Goal: Information Seeking & Learning: Learn about a topic

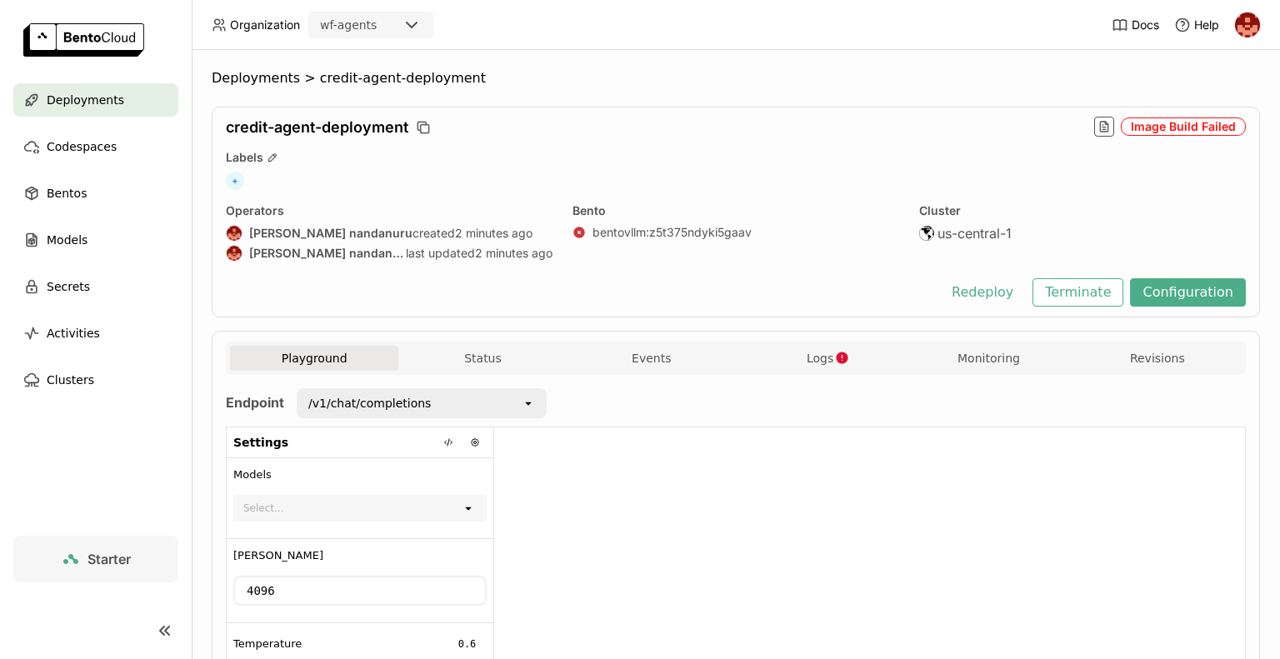
click at [1068, 226] on div "us-central-1" at bounding box center [1082, 233] width 327 height 17
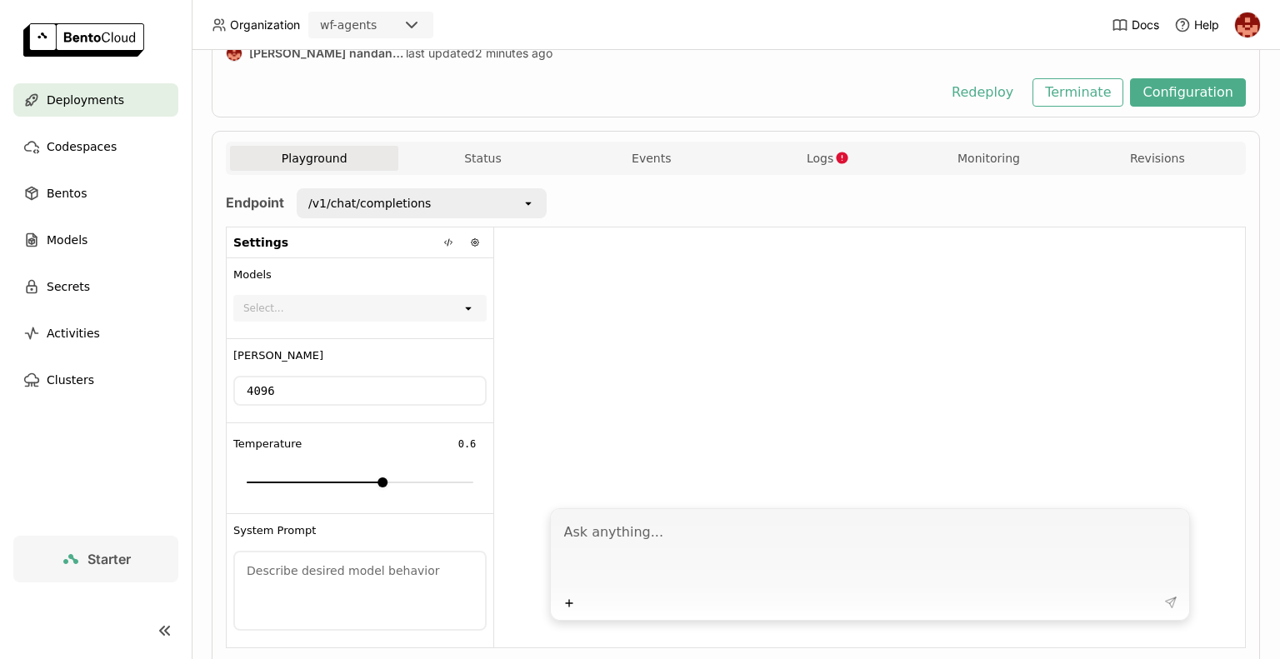
scroll to position [233, 0]
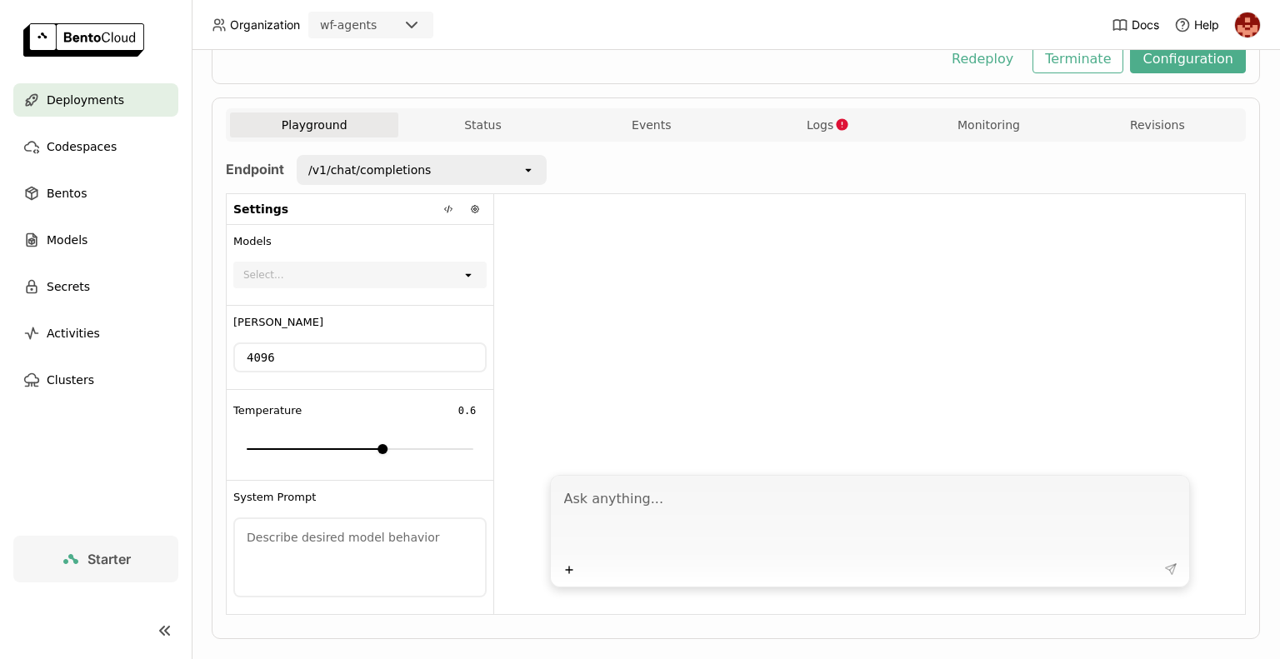
click at [431, 173] on div "/v1/chat/completions" at bounding box center [409, 170] width 223 height 27
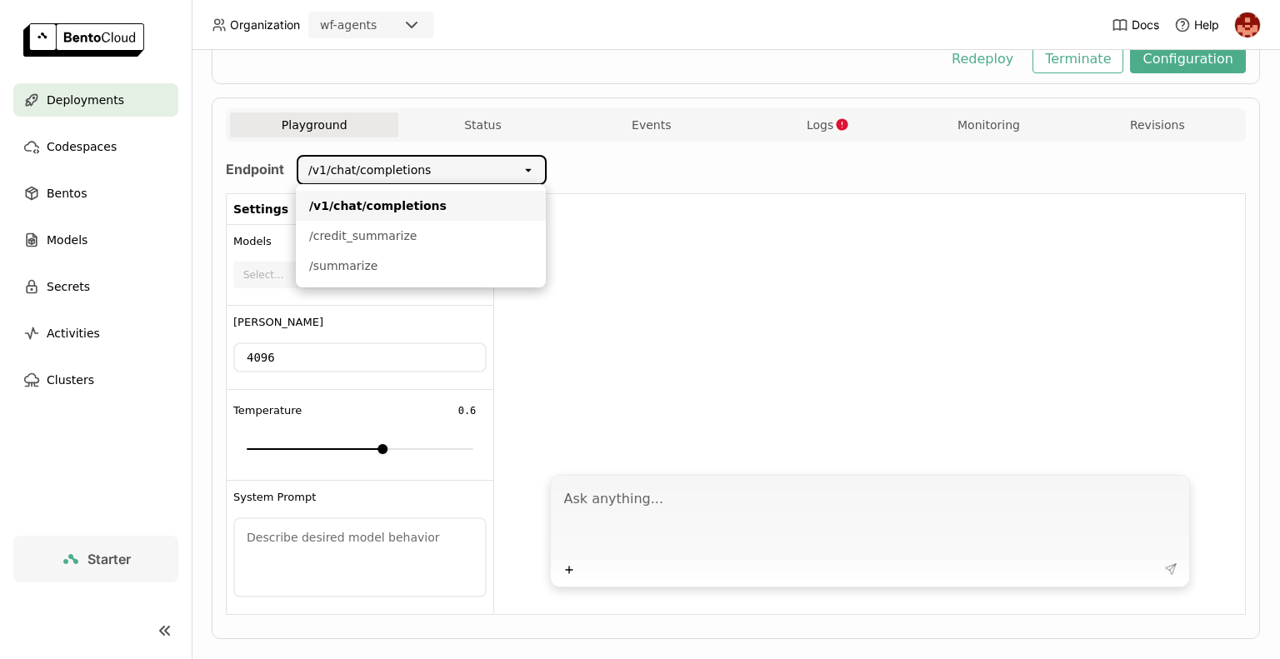
click at [726, 270] on div at bounding box center [869, 329] width 751 height 271
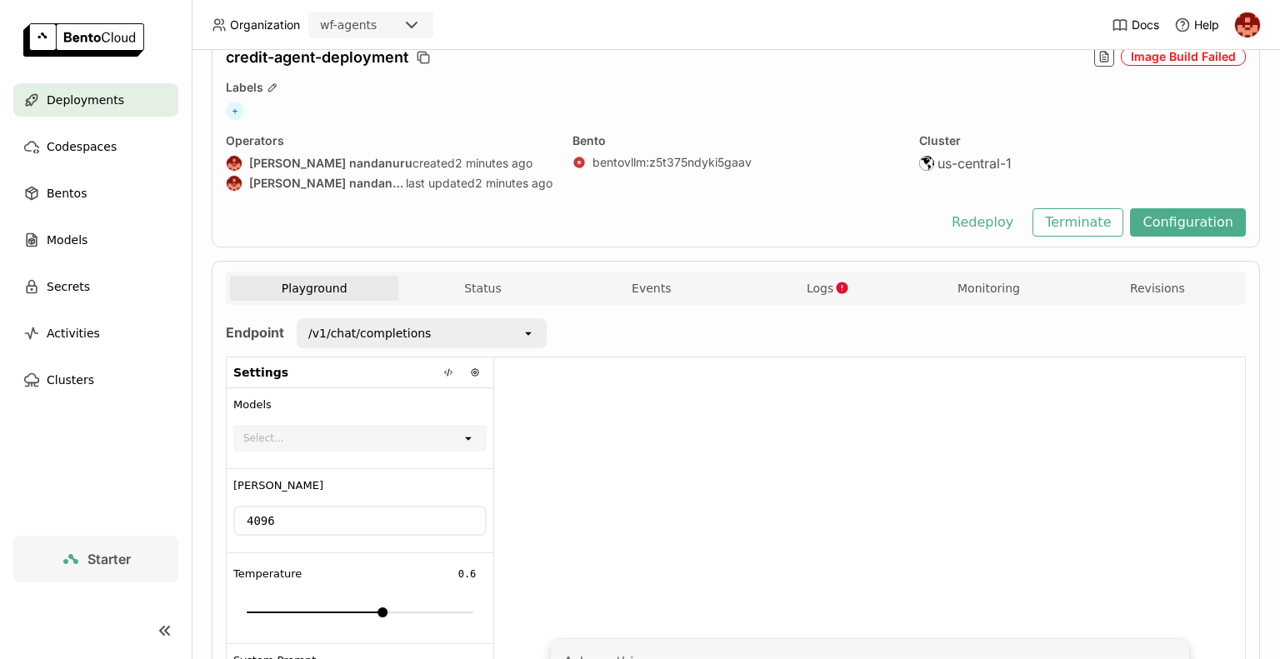
scroll to position [0, 0]
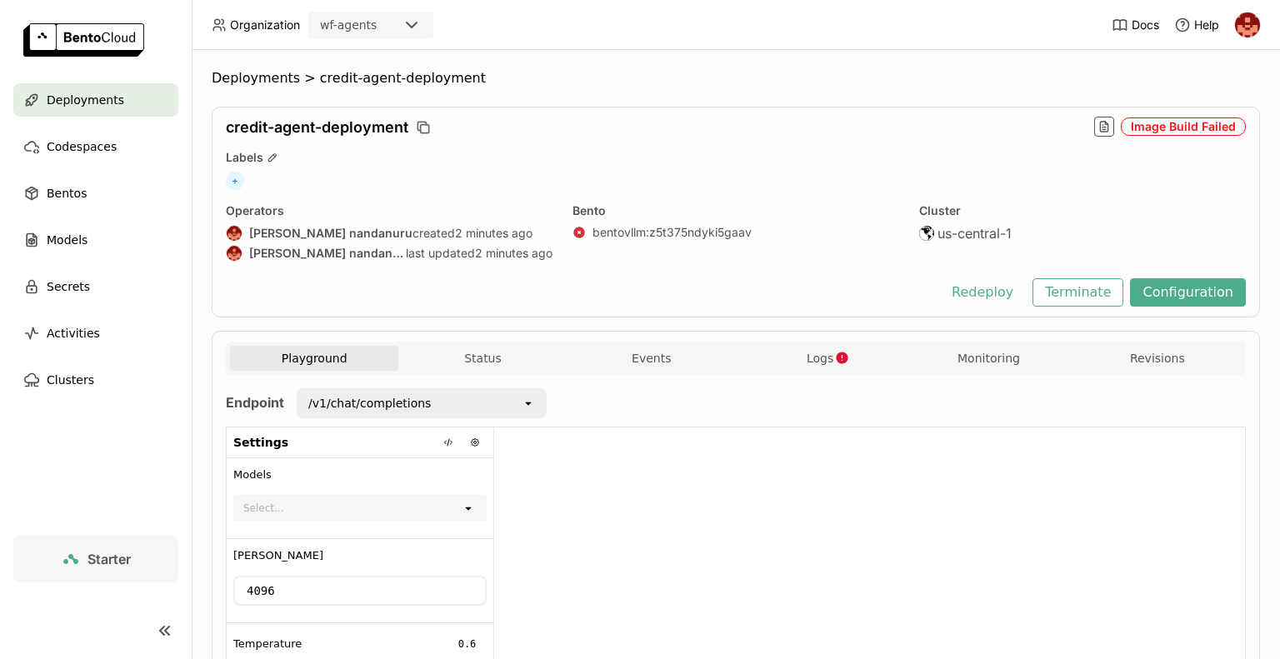
click at [843, 425] on div "Endpoint /v1/chat/completions open Settings Models Select... open Max Tokens 40…" at bounding box center [736, 618] width 1020 height 460
click at [961, 31] on header "Organization wf-agents Docs Help" at bounding box center [640, 25] width 1280 height 50
drag, startPoint x: 1096, startPoint y: 130, endPoint x: 822, endPoint y: 436, distance: 410.8
click at [822, 436] on div "Deployments > credit-agent-deployment credit-agent-deployment Image Build Faile…" at bounding box center [736, 484] width 1048 height 828
click at [496, 353] on button "Status" at bounding box center [482, 358] width 168 height 25
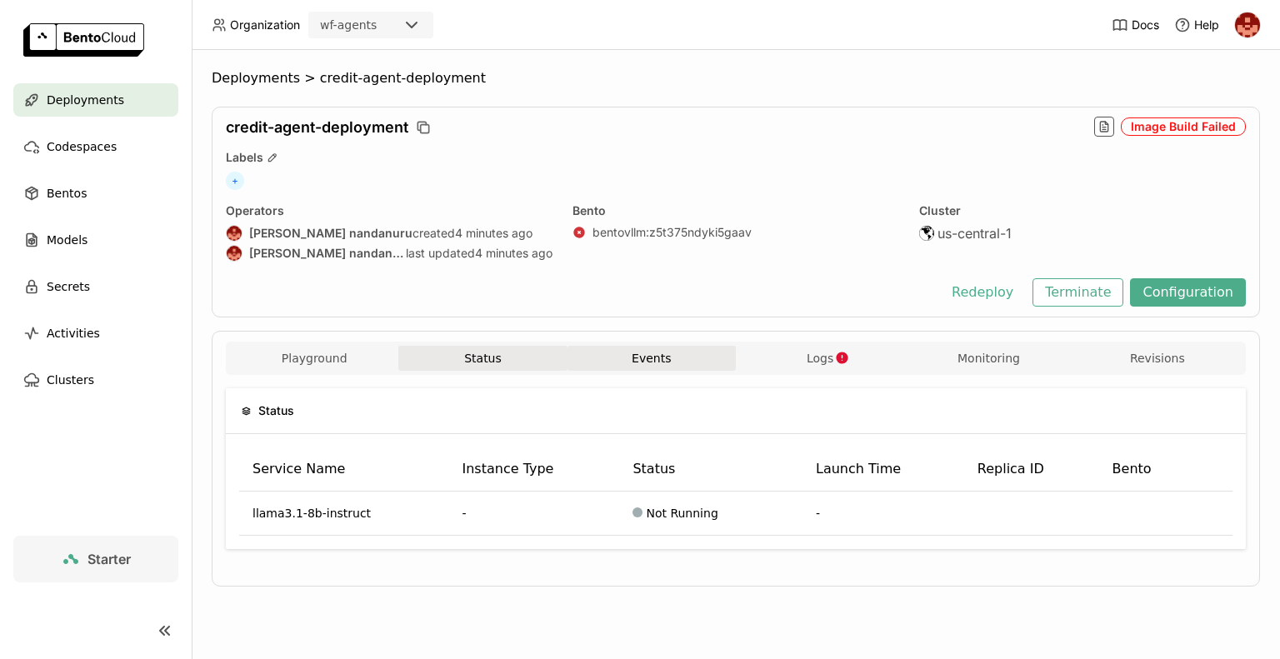
click at [650, 360] on button "Events" at bounding box center [652, 358] width 168 height 25
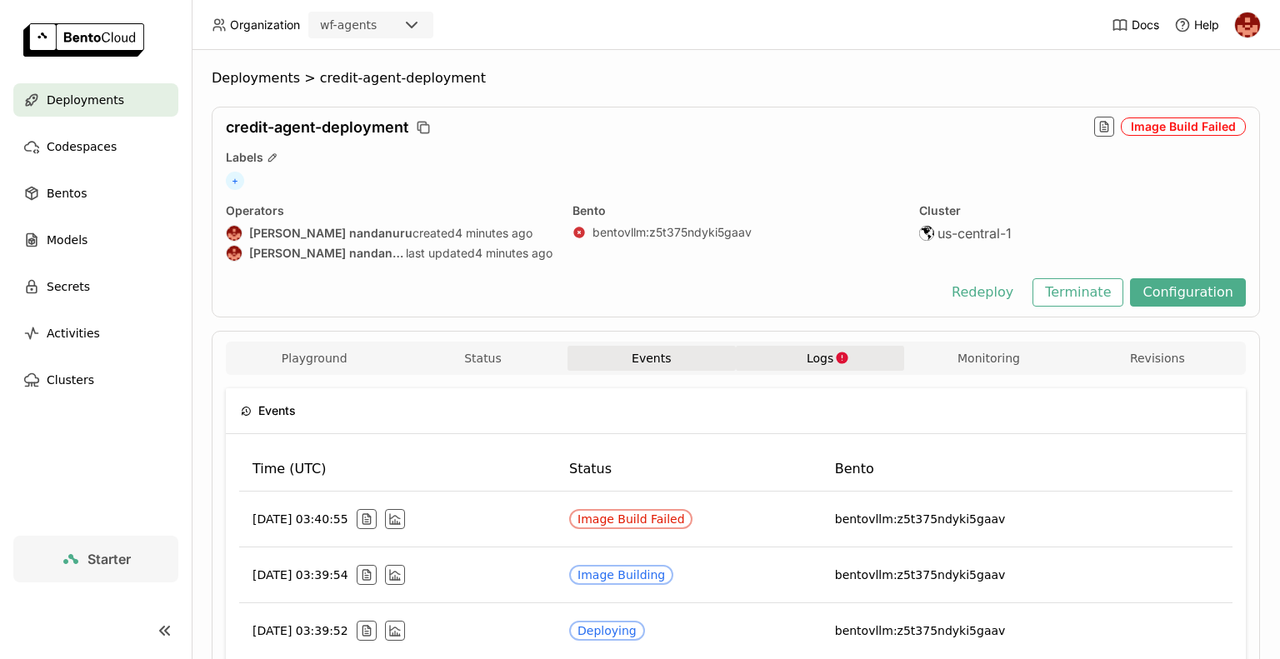
click at [817, 368] on button "Logs" at bounding box center [820, 358] width 168 height 25
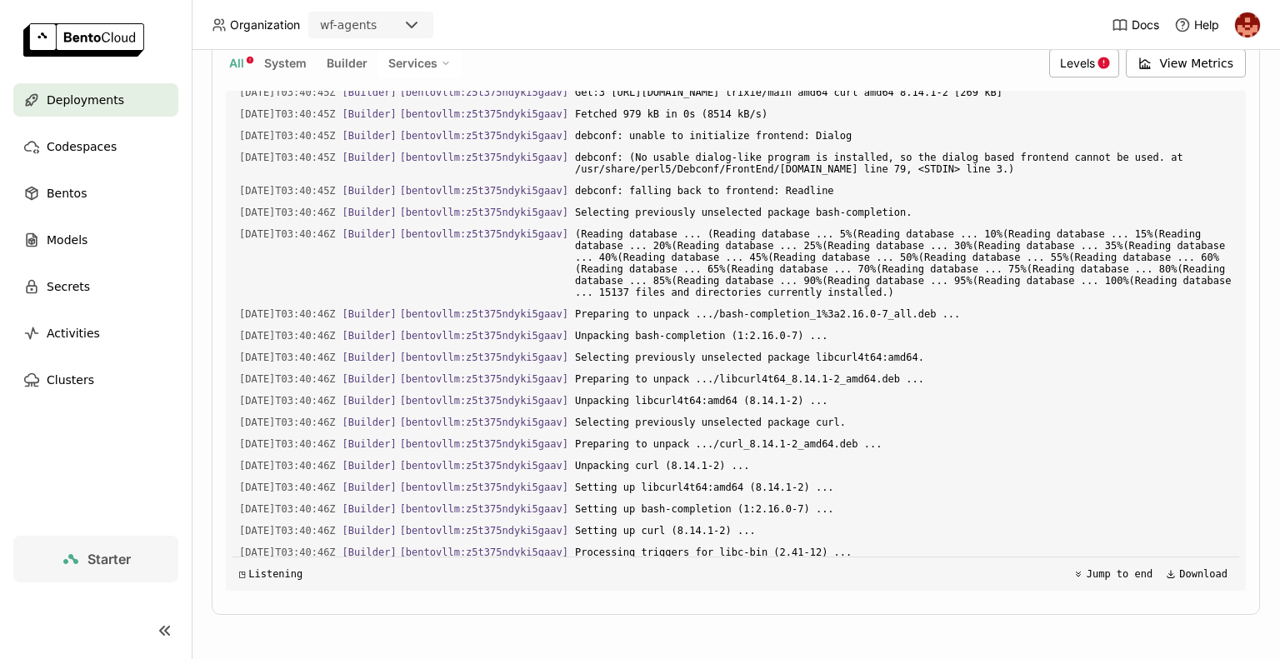
scroll to position [393, 0]
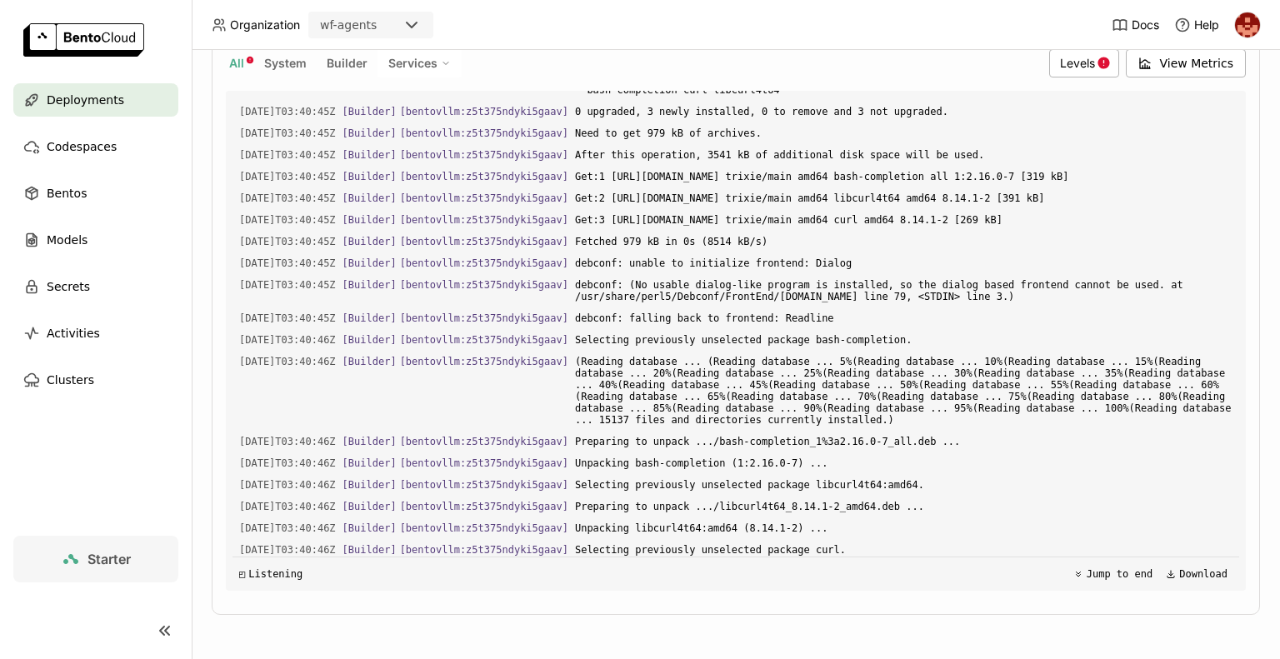
click at [1256, 143] on div "Deployments > credit-agent-deployment credit-agent-deployment Image Build Faile…" at bounding box center [736, 354] width 1088 height 609
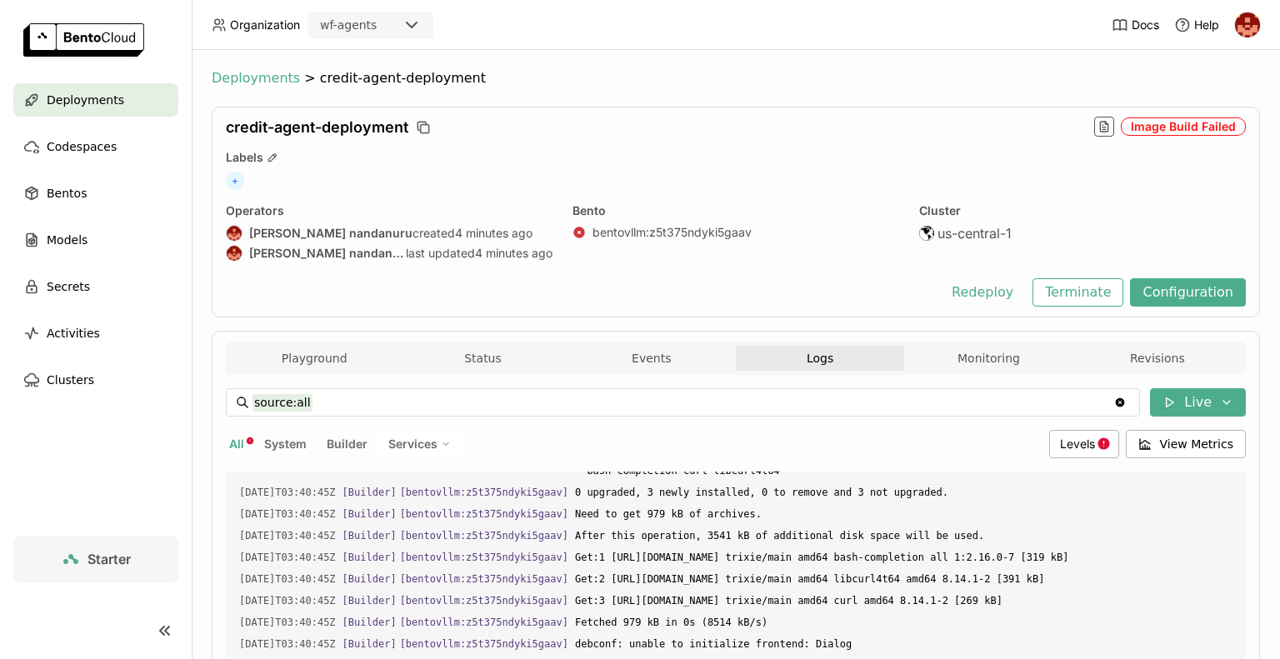
click at [254, 74] on span "Deployments" at bounding box center [256, 78] width 88 height 17
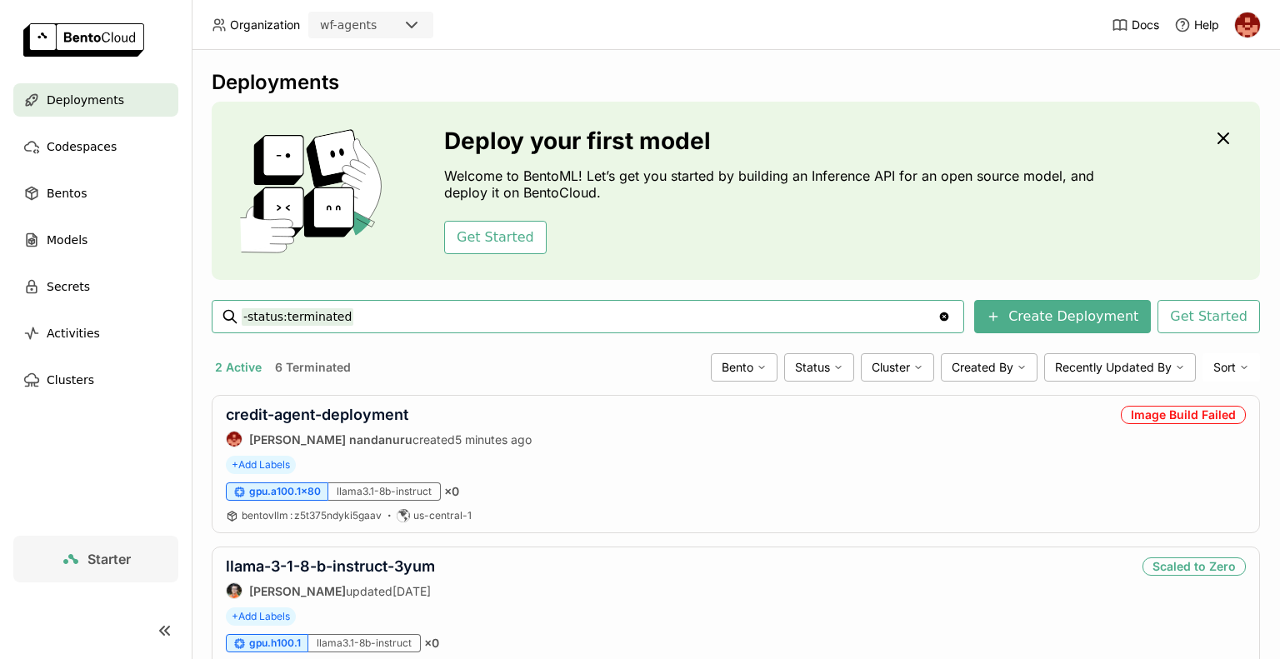
scroll to position [68, 0]
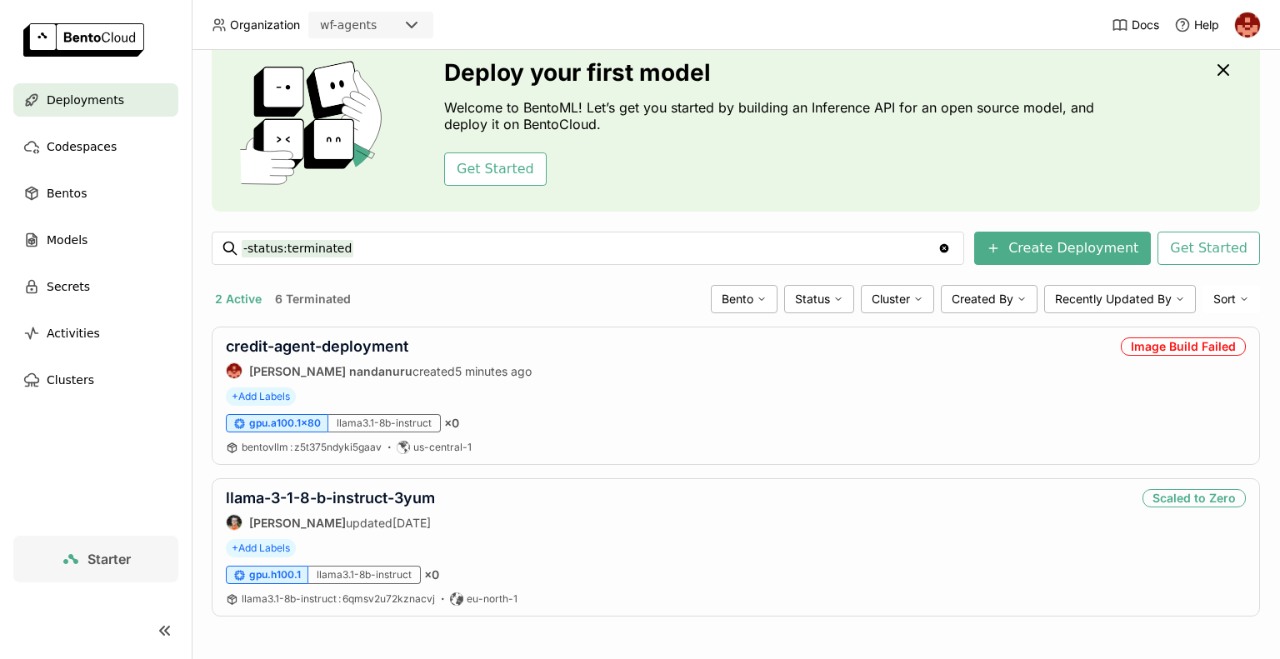
click at [305, 301] on button "6 Terminated" at bounding box center [313, 299] width 83 height 22
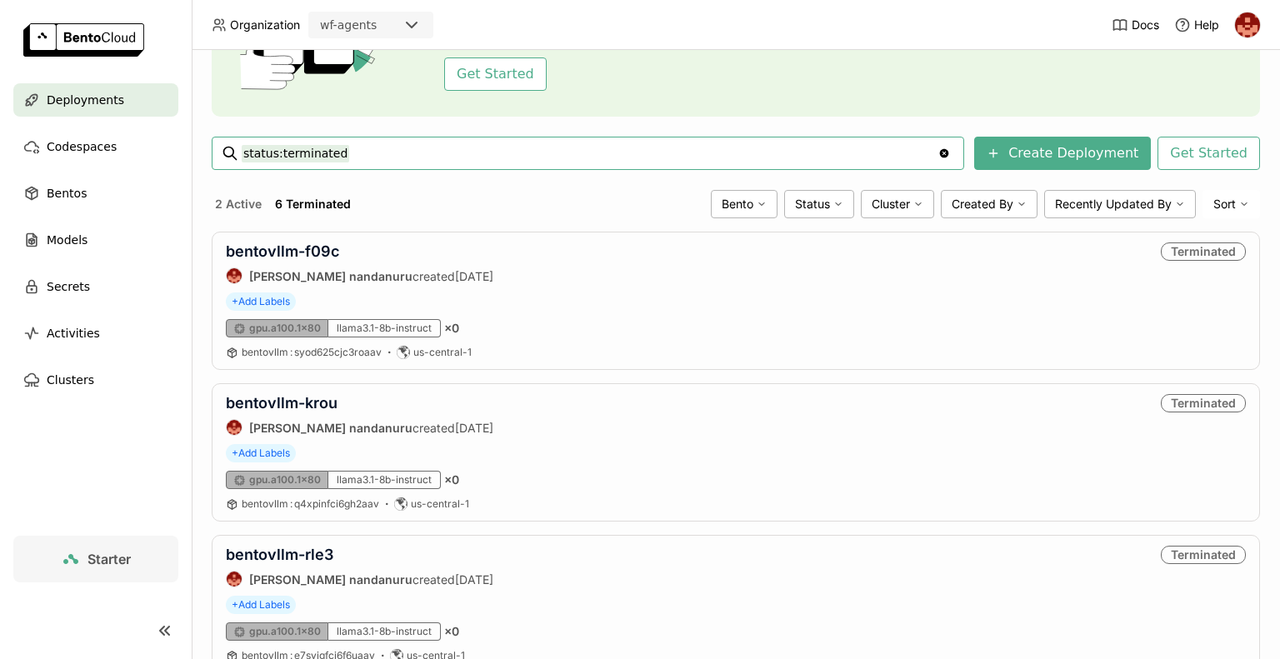
scroll to position [297, 0]
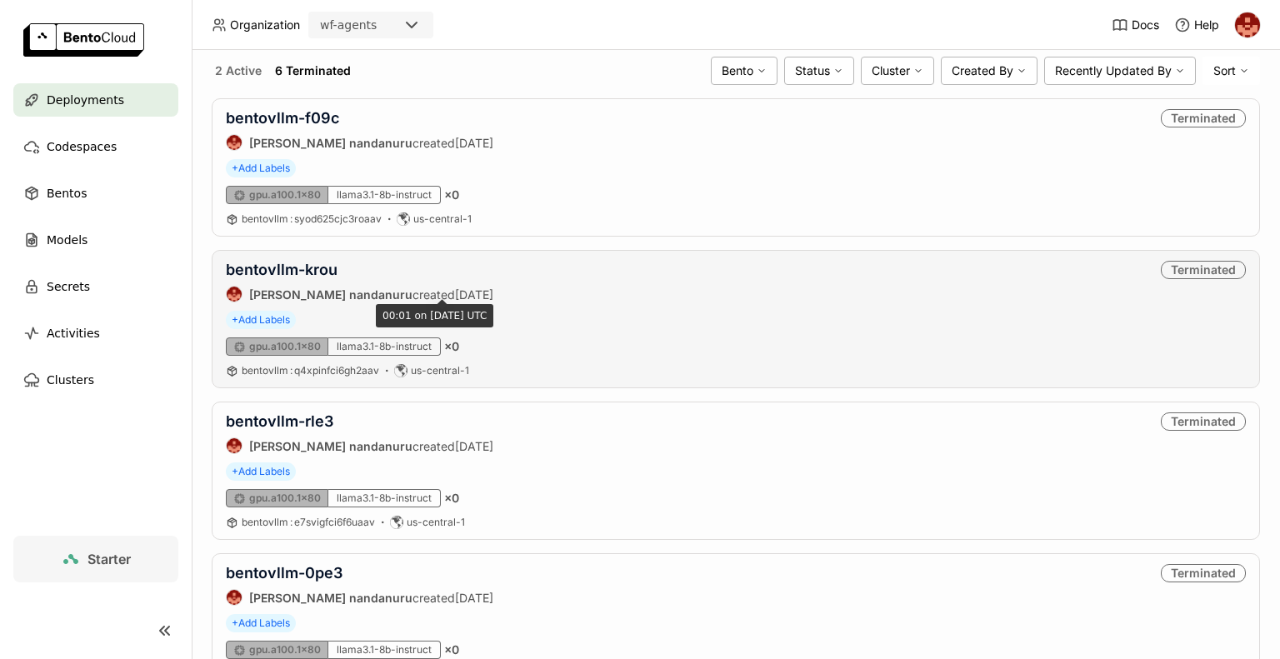
click at [455, 293] on span "[DATE]" at bounding box center [474, 295] width 38 height 14
click at [309, 265] on link "bentovllm-krou" at bounding box center [282, 270] width 112 height 18
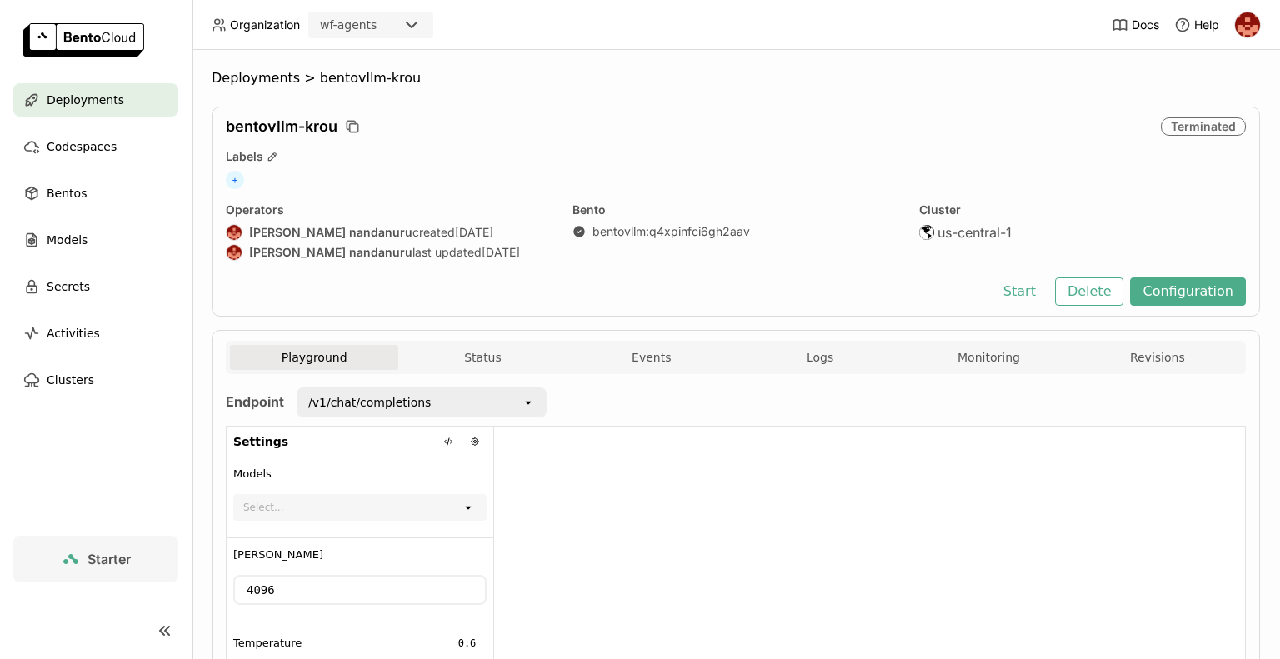
click at [309, 265] on div "bentovllm-krou Terminated Labels + Operators [PERSON_NAME] nandanuru created [D…" at bounding box center [736, 212] width 1048 height 210
click at [475, 368] on button "Status" at bounding box center [482, 357] width 168 height 25
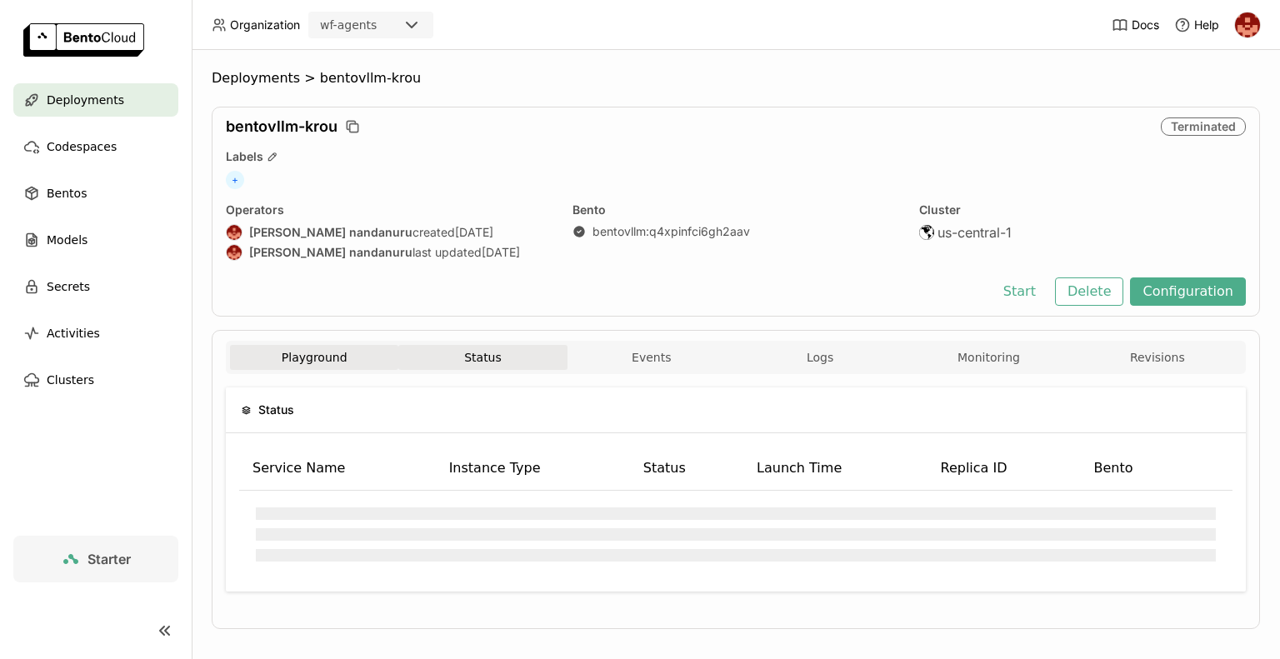
click at [323, 356] on button "Playground" at bounding box center [314, 357] width 168 height 25
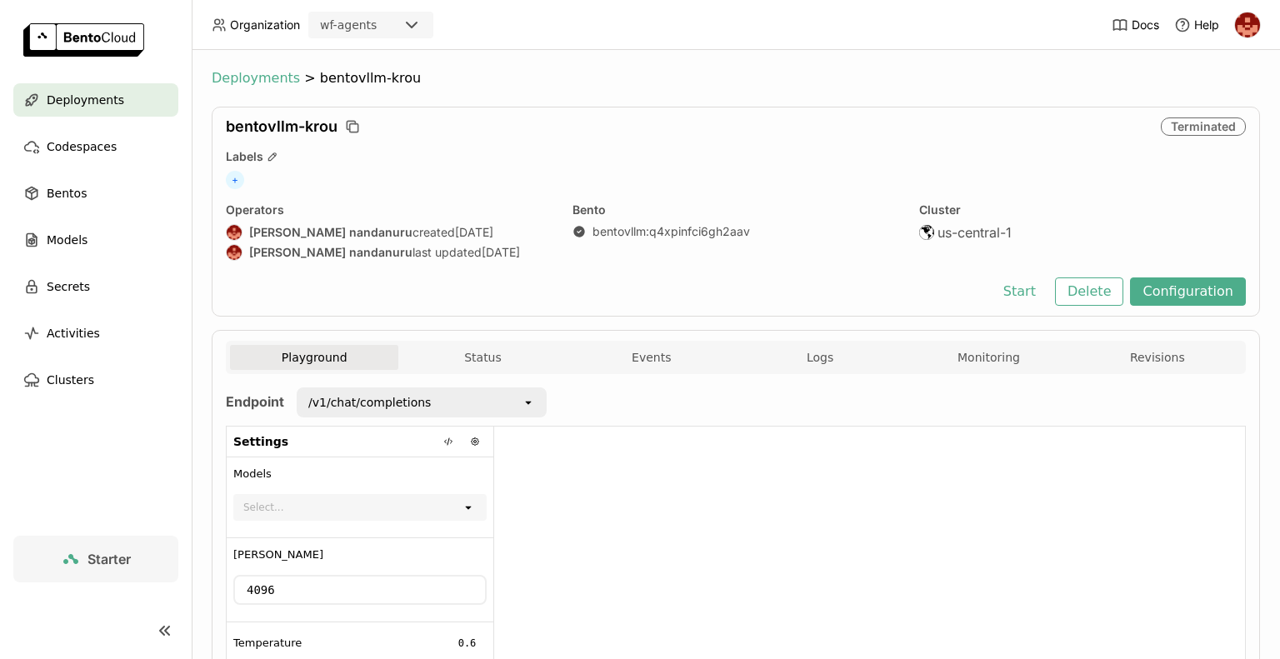
click at [274, 78] on span "Deployments" at bounding box center [256, 78] width 88 height 17
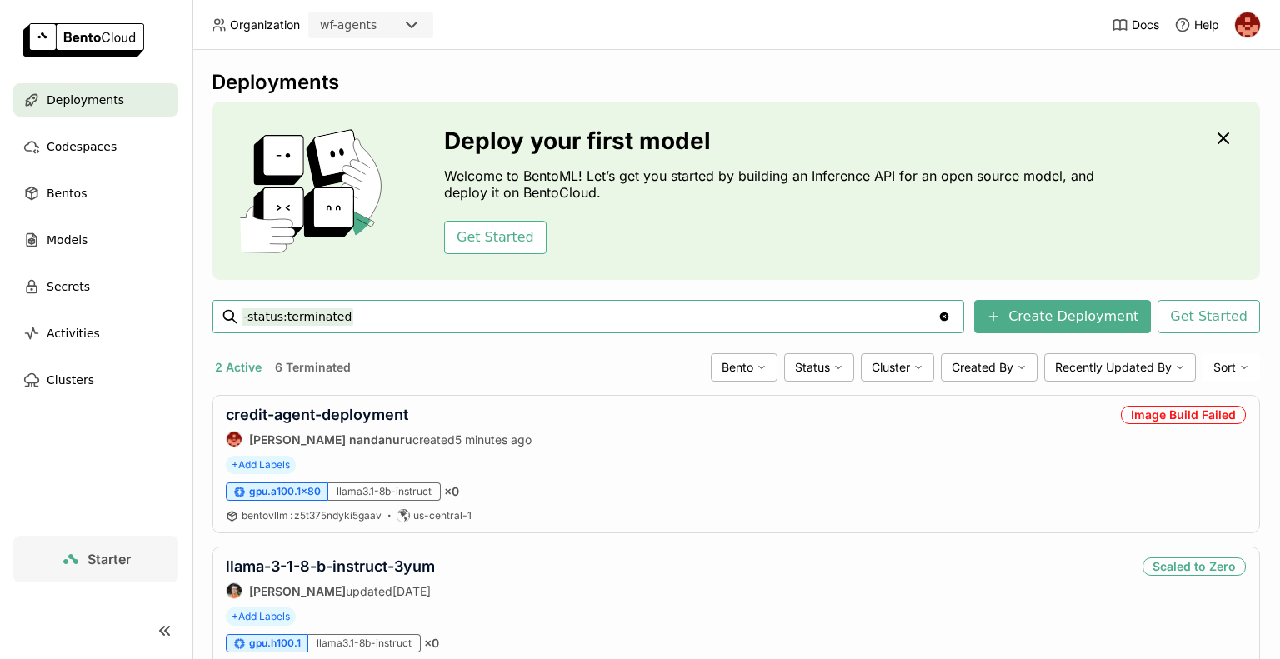
scroll to position [68, 0]
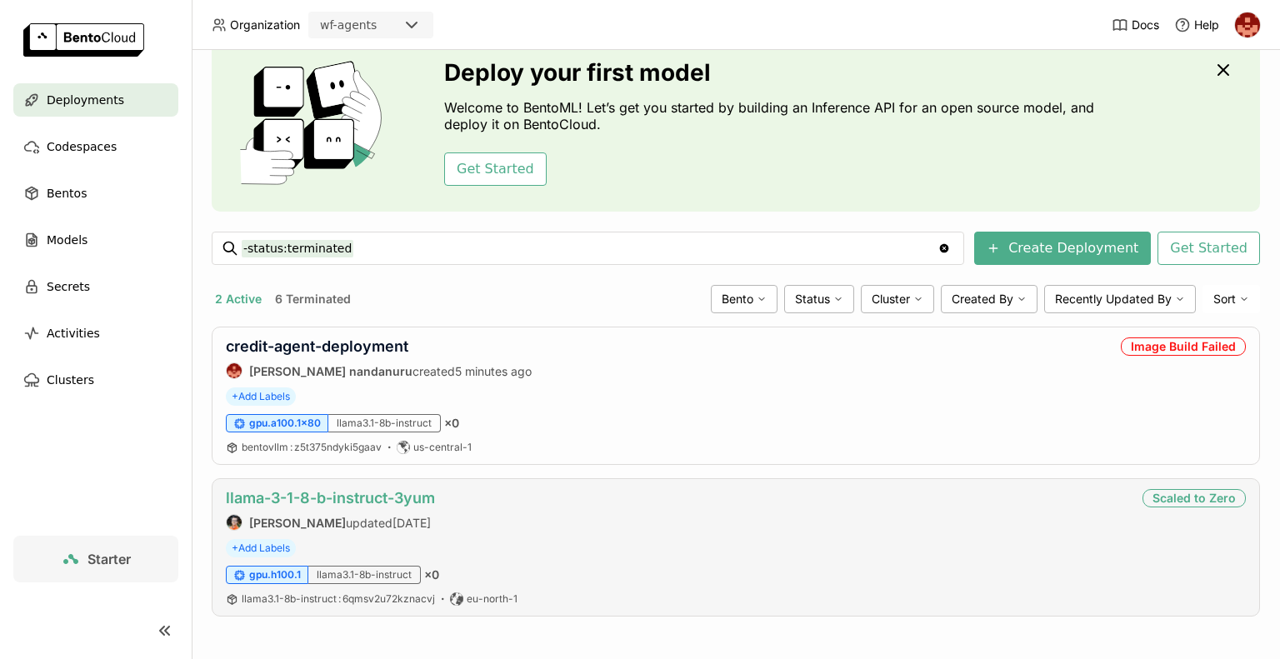
click at [368, 495] on link "llama-3-1-8-b-instruct-3yum" at bounding box center [330, 498] width 209 height 18
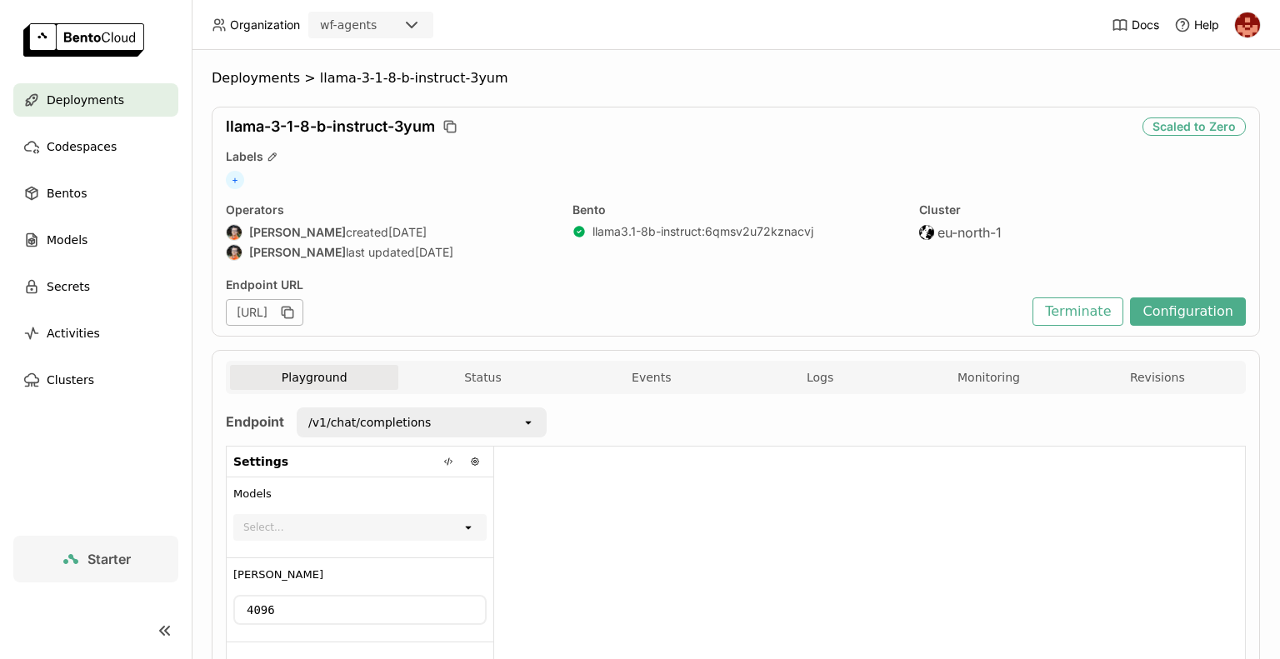
click at [627, 492] on div at bounding box center [869, 582] width 751 height 271
click at [303, 311] on div "[URL]" at bounding box center [265, 312] width 78 height 27
click at [296, 314] on icon "button" at bounding box center [287, 312] width 17 height 17
drag, startPoint x: 588, startPoint y: 315, endPoint x: 642, endPoint y: 318, distance: 53.4
click at [303, 318] on div "[URL]" at bounding box center [265, 312] width 78 height 27
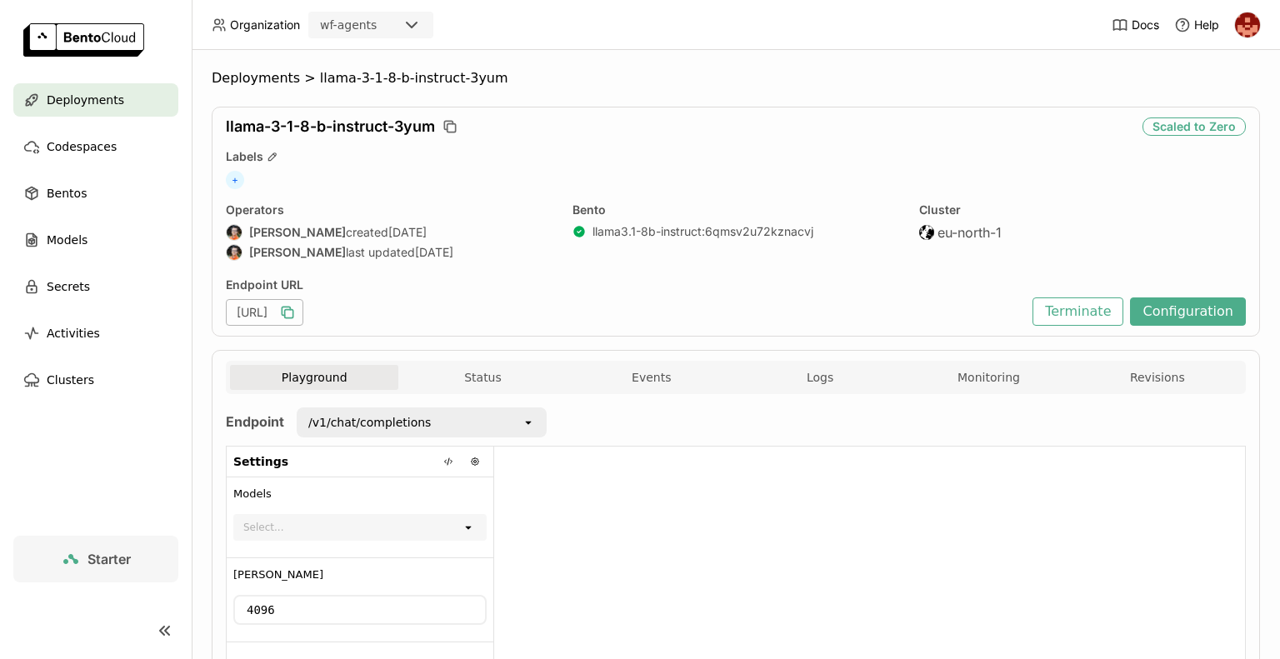
click at [780, 293] on div "Endpoint URL [URL]" at bounding box center [625, 302] width 798 height 48
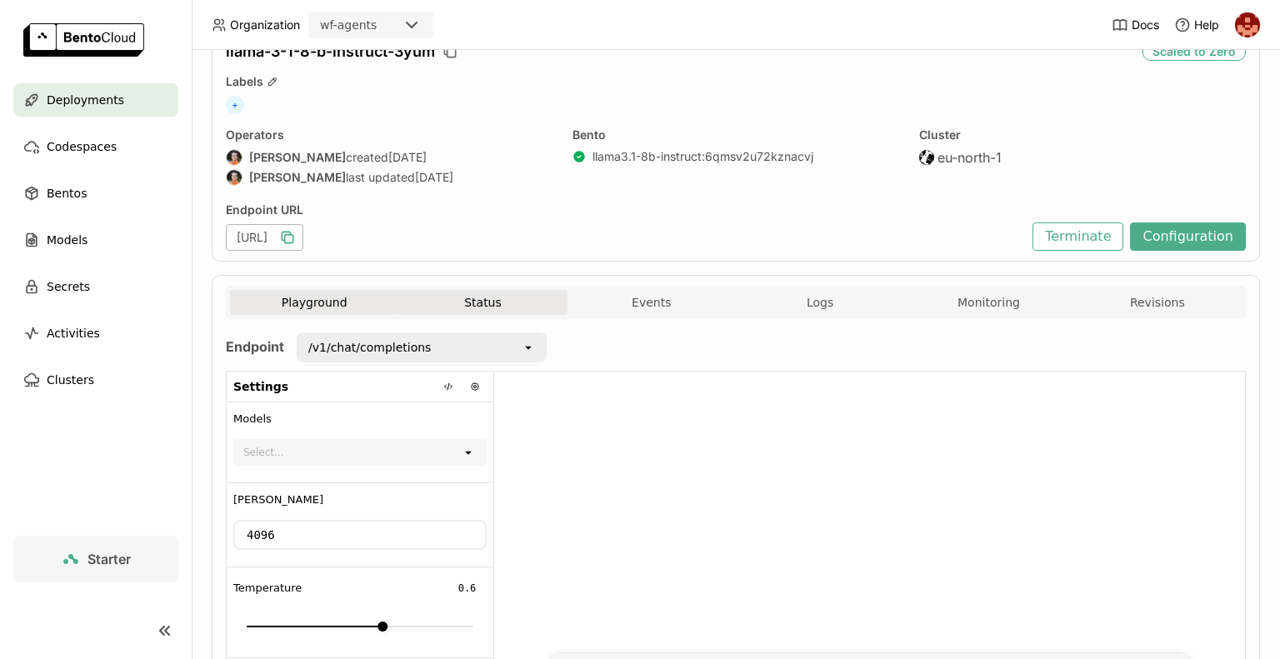
click at [503, 299] on button "Status" at bounding box center [482, 302] width 168 height 25
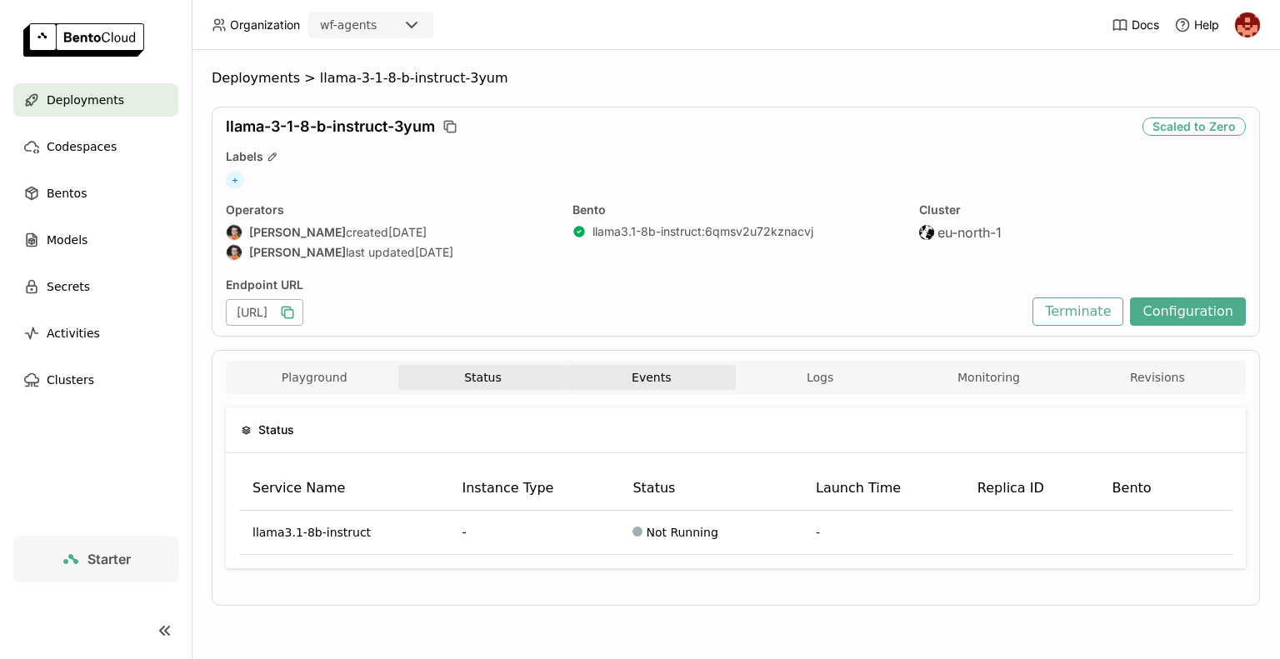
click at [663, 388] on button "Events" at bounding box center [652, 377] width 168 height 25
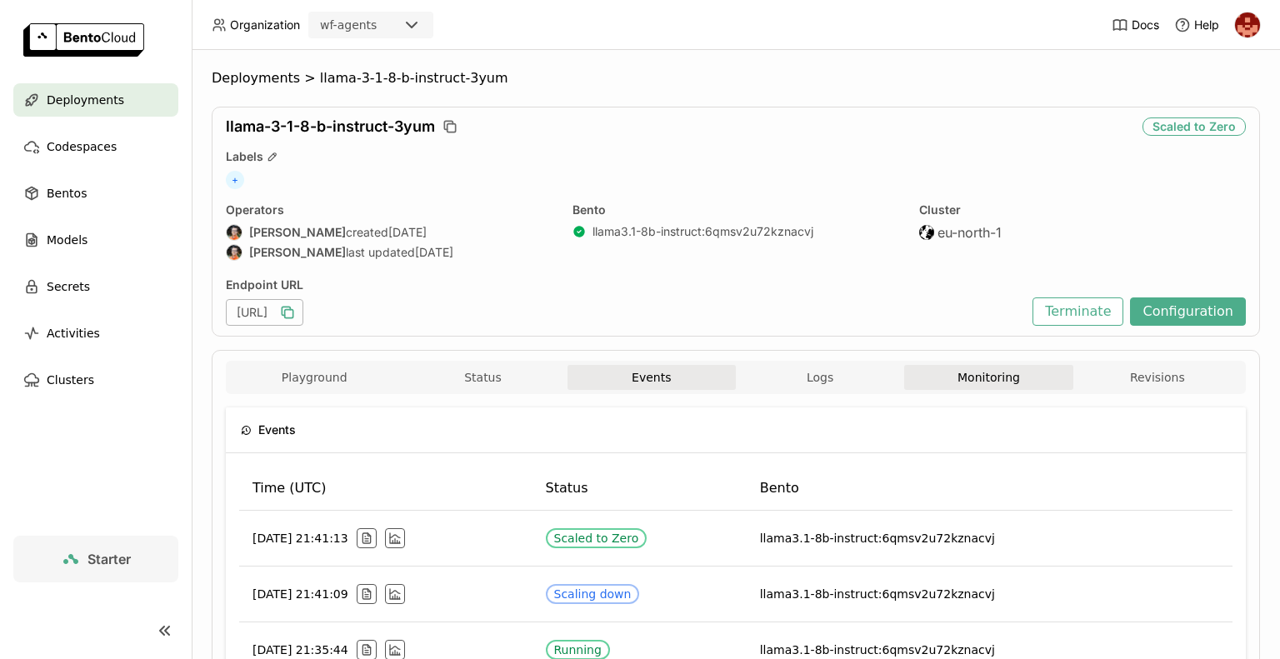
click at [994, 375] on button "Monitoring" at bounding box center [988, 377] width 168 height 25
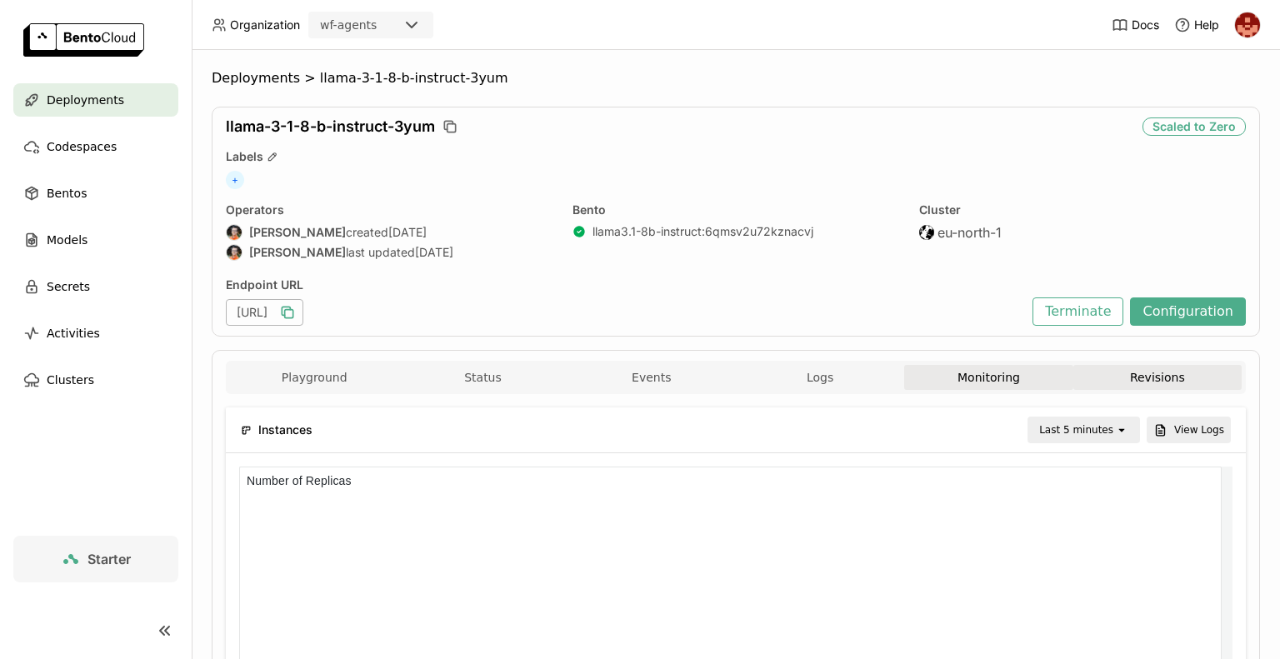
click at [1138, 374] on button "Revisions" at bounding box center [1157, 377] width 168 height 25
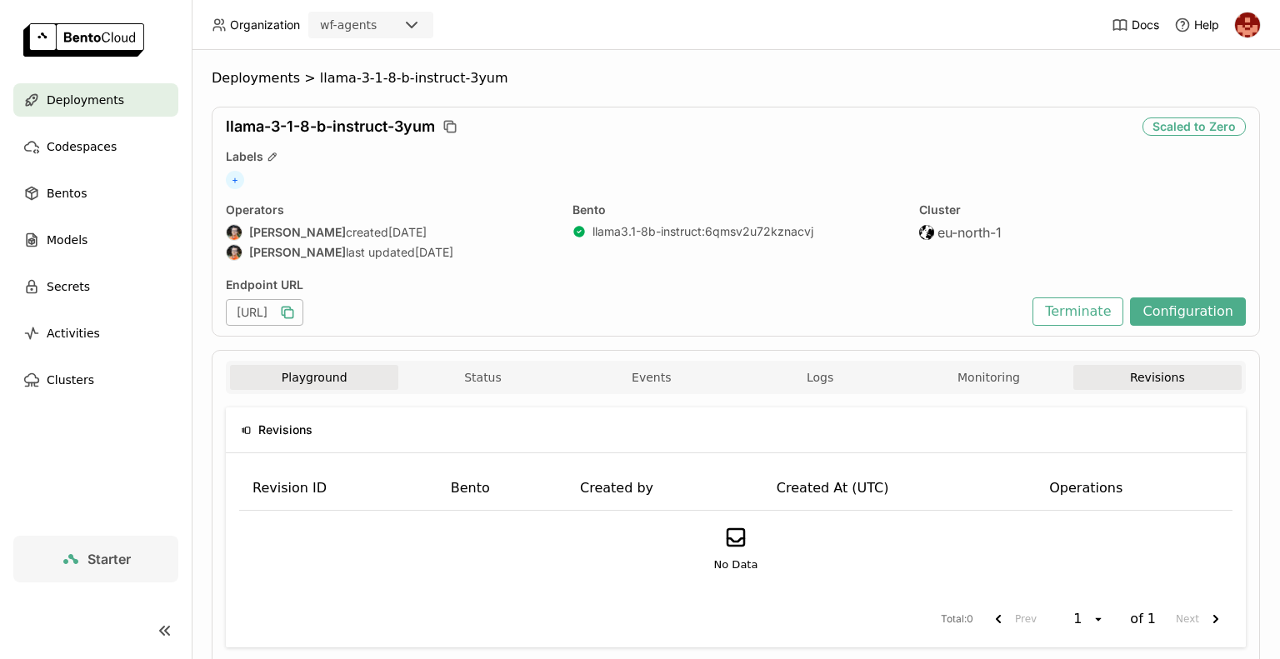
click at [348, 383] on button "Playground" at bounding box center [314, 377] width 168 height 25
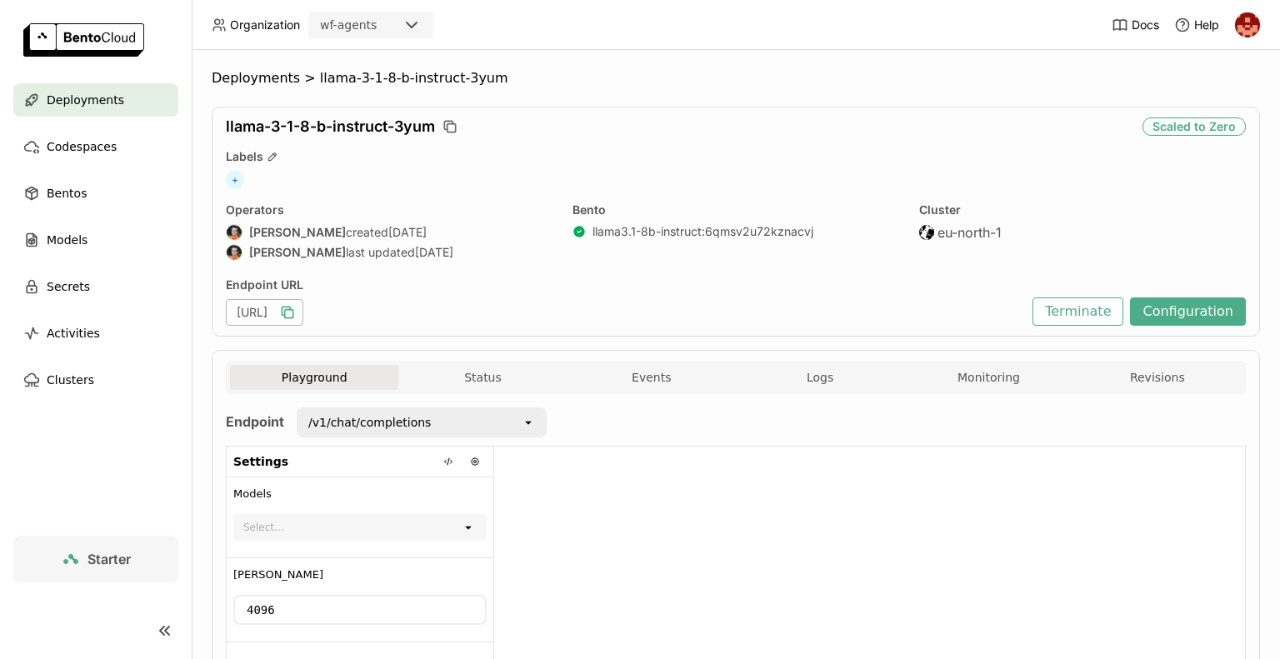
click at [678, 536] on div at bounding box center [869, 582] width 751 height 271
click at [460, 533] on div "Select..." at bounding box center [348, 527] width 227 height 23
click at [611, 573] on div at bounding box center [869, 582] width 751 height 271
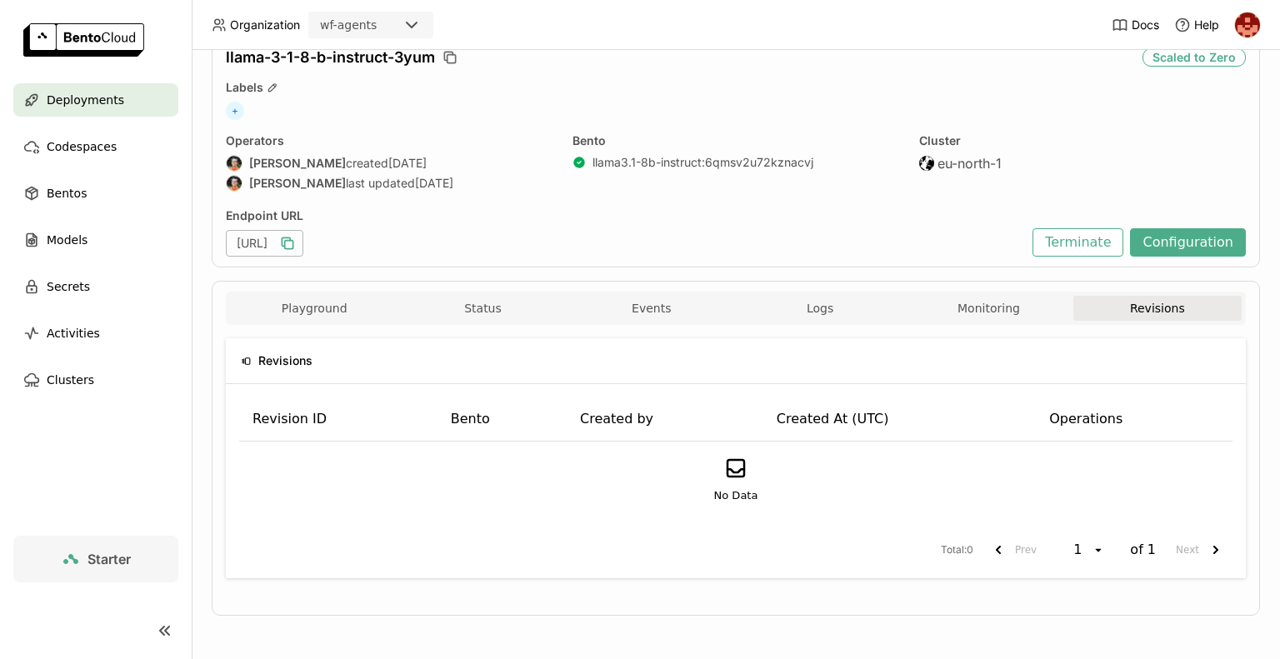
click at [85, 104] on span "Deployments" at bounding box center [86, 100] width 78 height 20
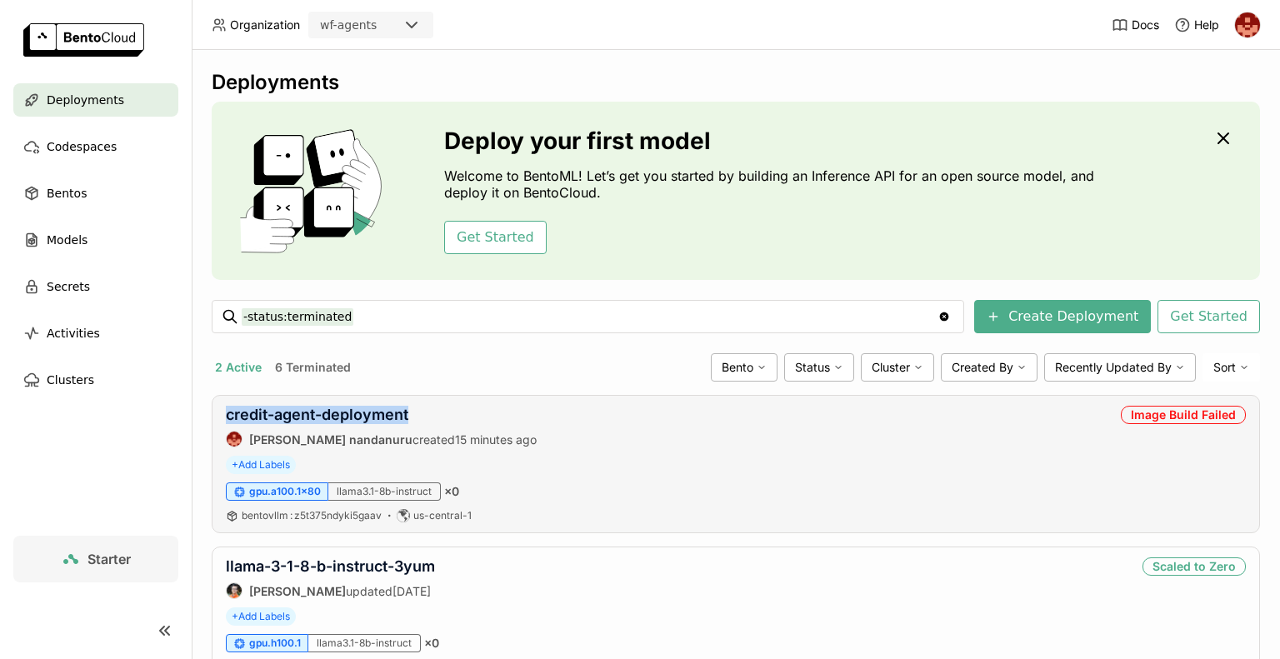
drag, startPoint x: 418, startPoint y: 414, endPoint x: 224, endPoint y: 406, distance: 193.5
click at [224, 406] on div "credit-agent-deployment [PERSON_NAME] created 15 minutes ago Image Build Failed…" at bounding box center [736, 464] width 1048 height 138
copy link "credit-agent-deployment"
